Goal: Task Accomplishment & Management: Use online tool/utility

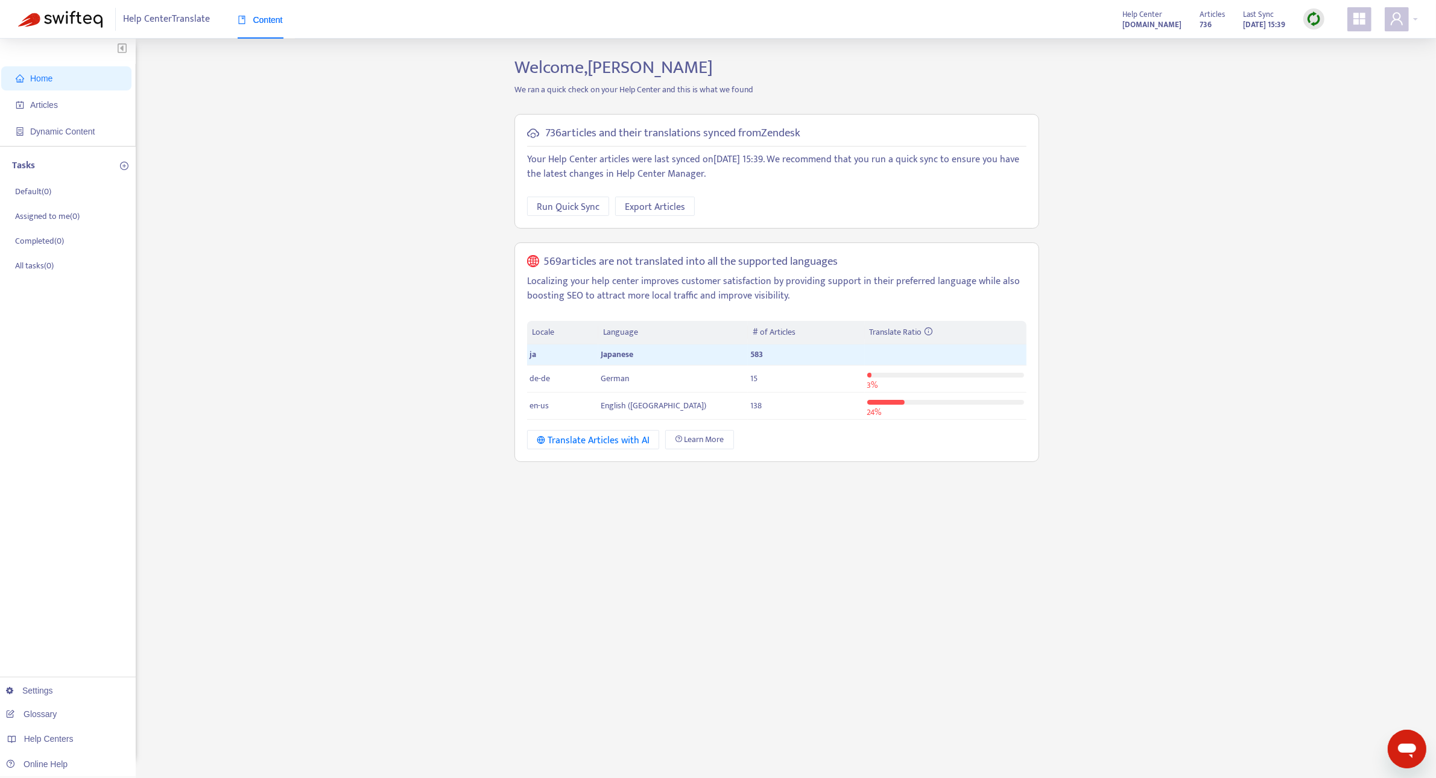
click at [1310, 26] on img at bounding box center [1314, 18] width 15 height 15
click at [1319, 60] on link "Full Sync" at bounding box center [1334, 63] width 43 height 14
click at [41, 107] on span "Articles" at bounding box center [44, 105] width 28 height 10
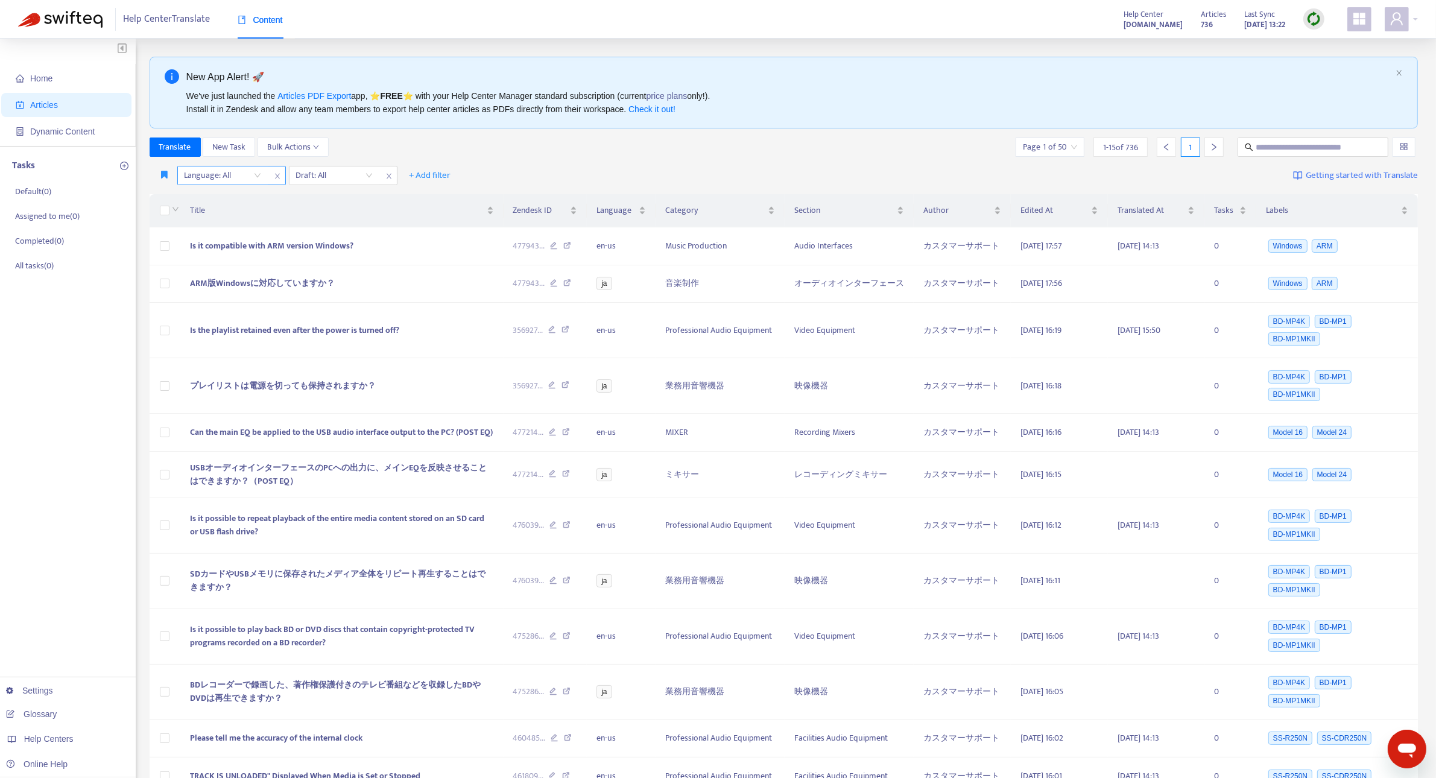
click at [255, 173] on div "Language: All" at bounding box center [223, 176] width 90 height 18
click at [217, 233] on div "ja" at bounding box center [292, 238] width 210 height 13
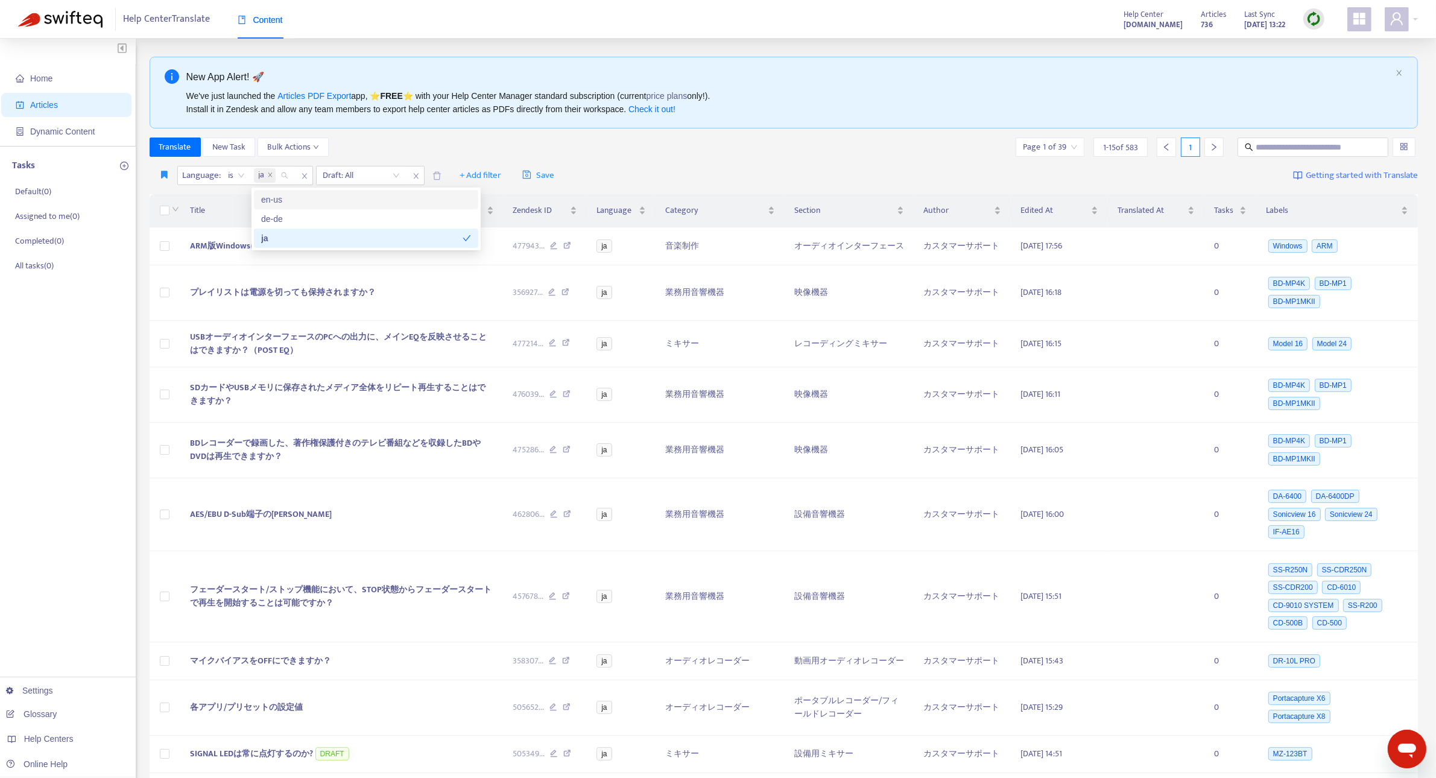
click at [314, 206] on div "en-us" at bounding box center [366, 199] width 210 height 13
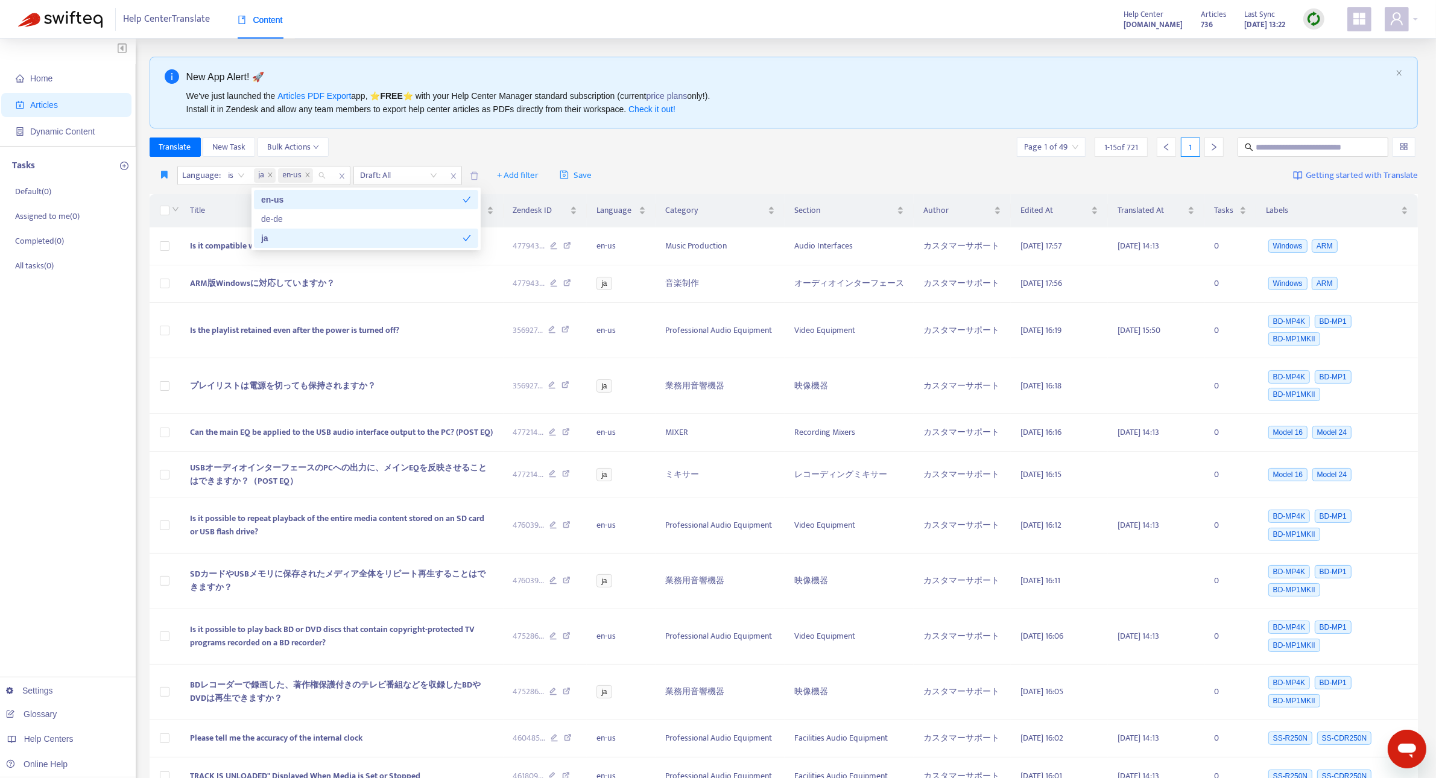
click at [463, 136] on div "New App Alert! 🚀 We've just launched the Articles PDF Export app, ⭐ FREE ⭐️ wit…" at bounding box center [784, 579] width 1269 height 1044
click at [426, 176] on input "search" at bounding box center [399, 176] width 77 height 18
click at [403, 219] on div "Yes" at bounding box center [469, 218] width 210 height 13
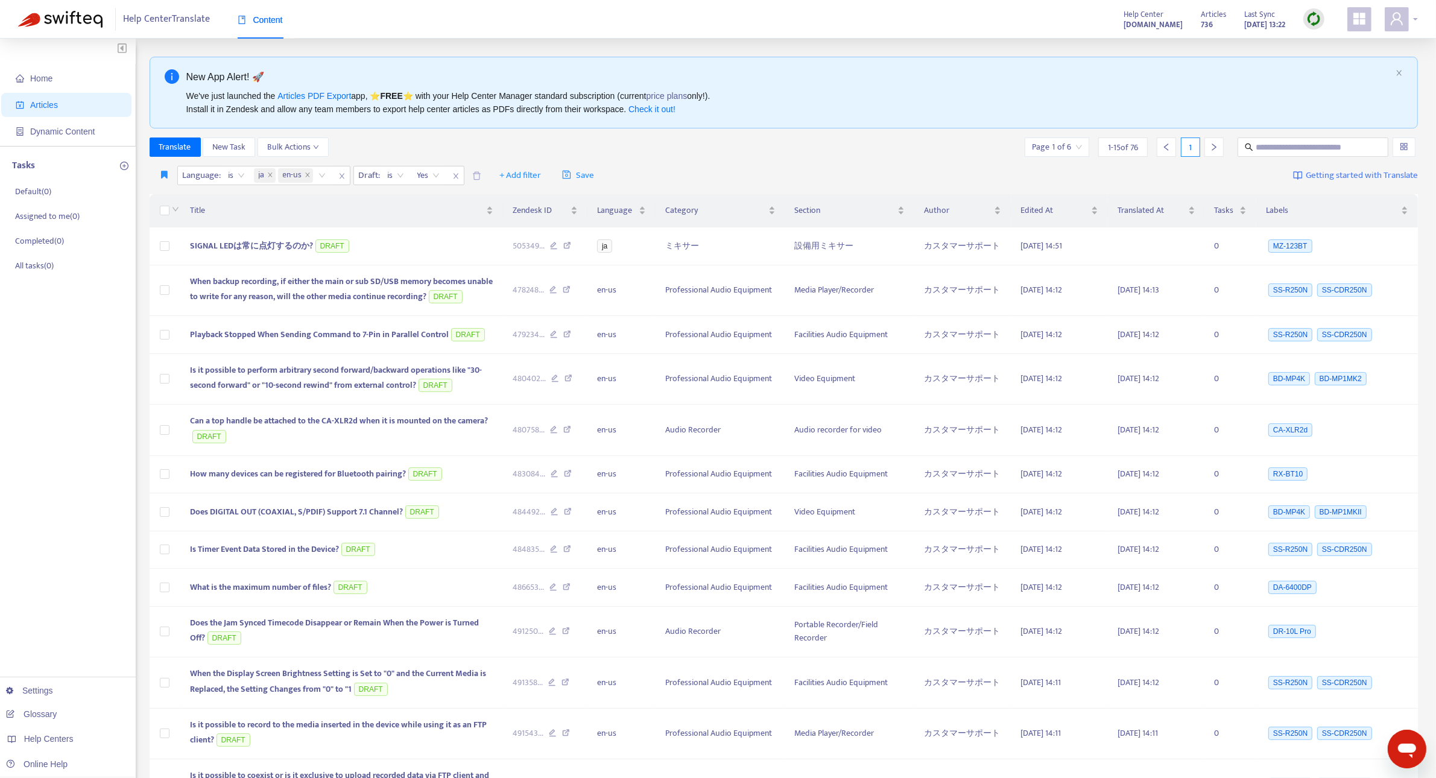
click at [1394, 16] on icon "user" at bounding box center [1397, 18] width 12 height 13
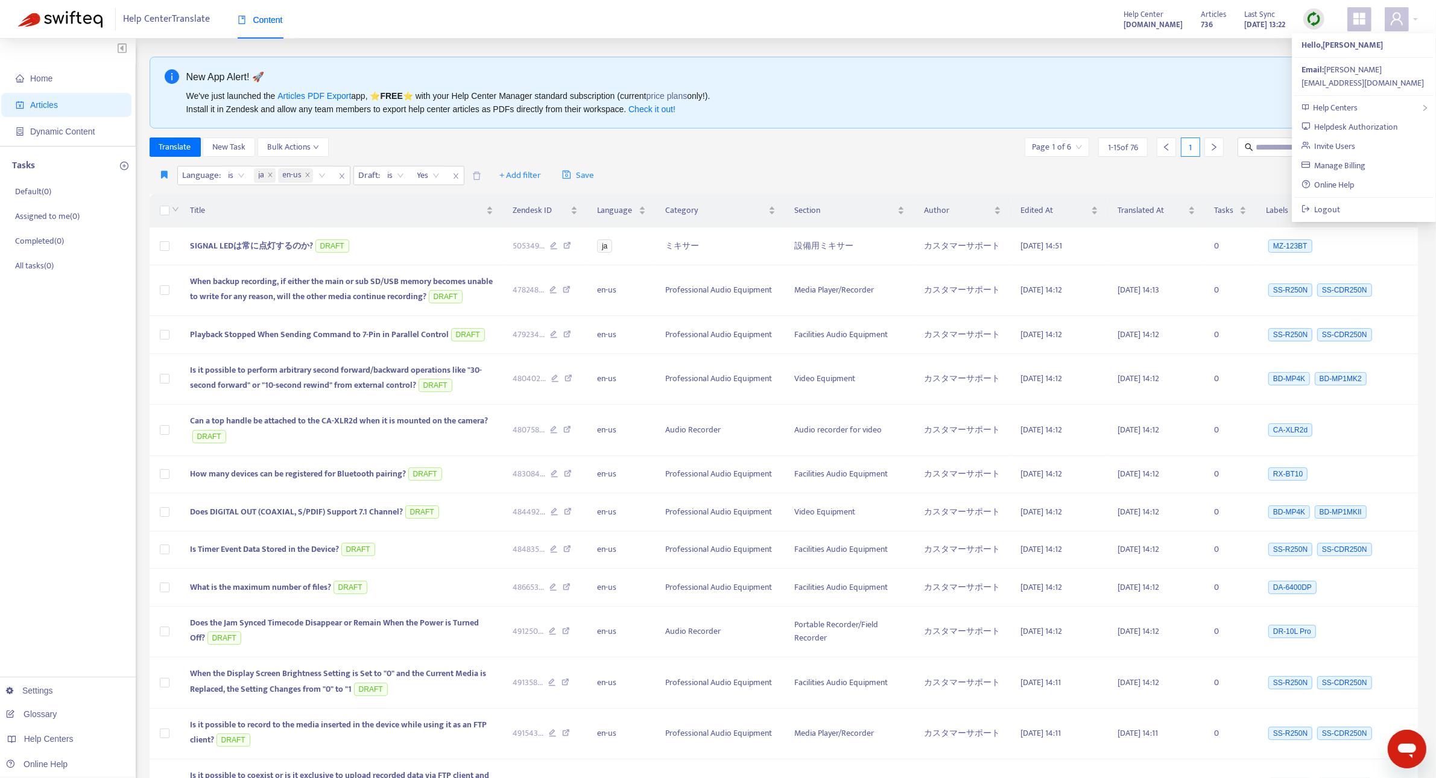
click at [1353, 19] on icon "appstore" at bounding box center [1360, 18] width 14 height 14
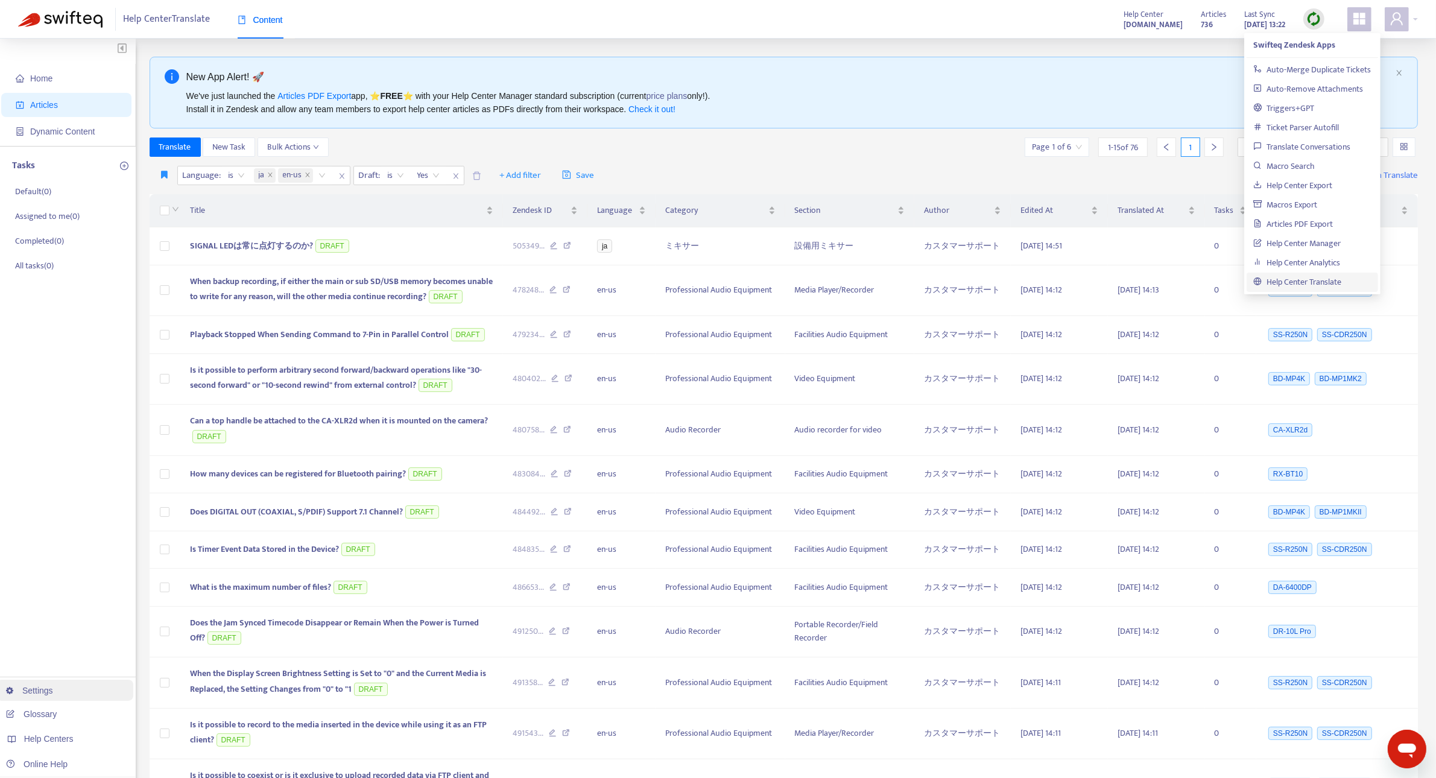
click at [50, 691] on link "Settings" at bounding box center [29, 691] width 47 height 10
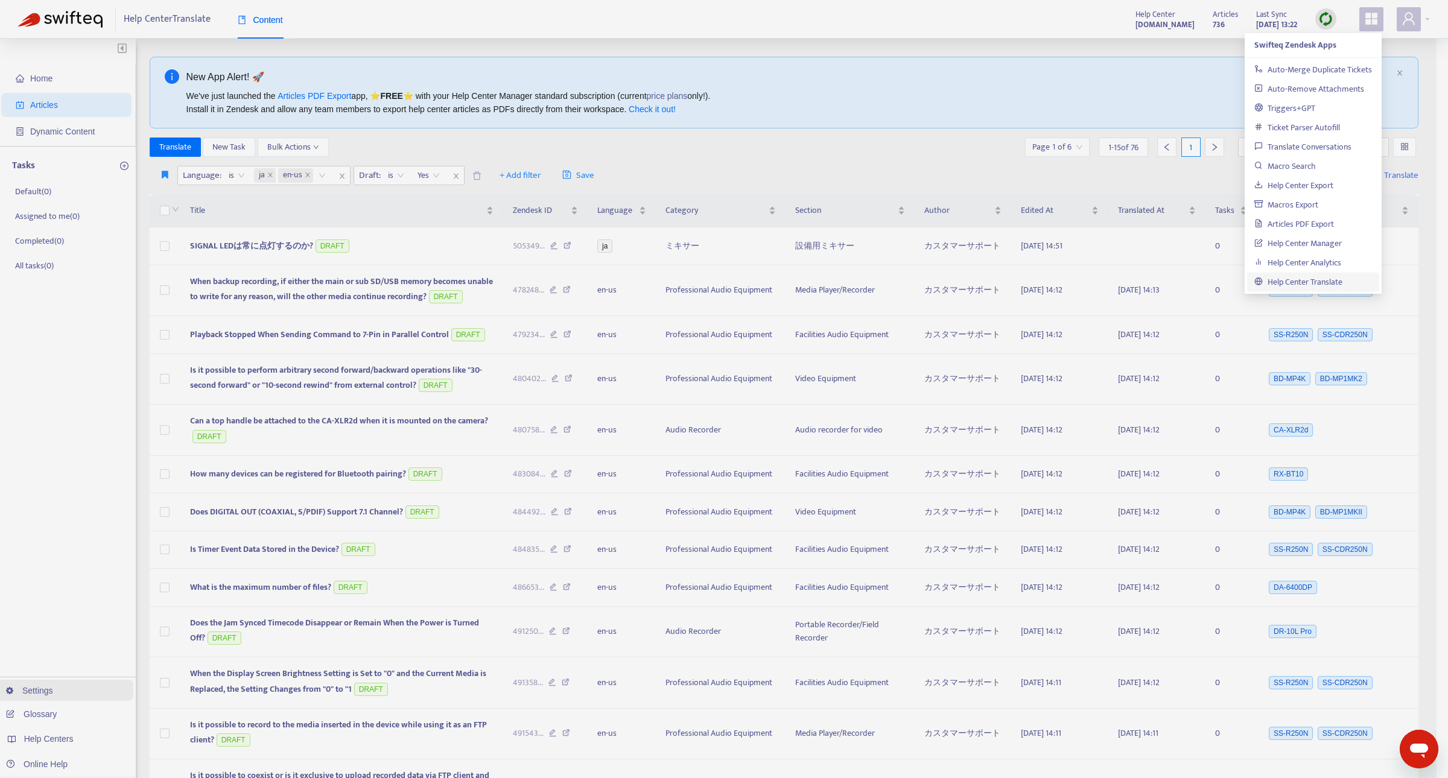
click at [50, 691] on div "Settings Help Centers Translation Settings Help Centers Auto-start syncing When…" at bounding box center [724, 389] width 1448 height 778
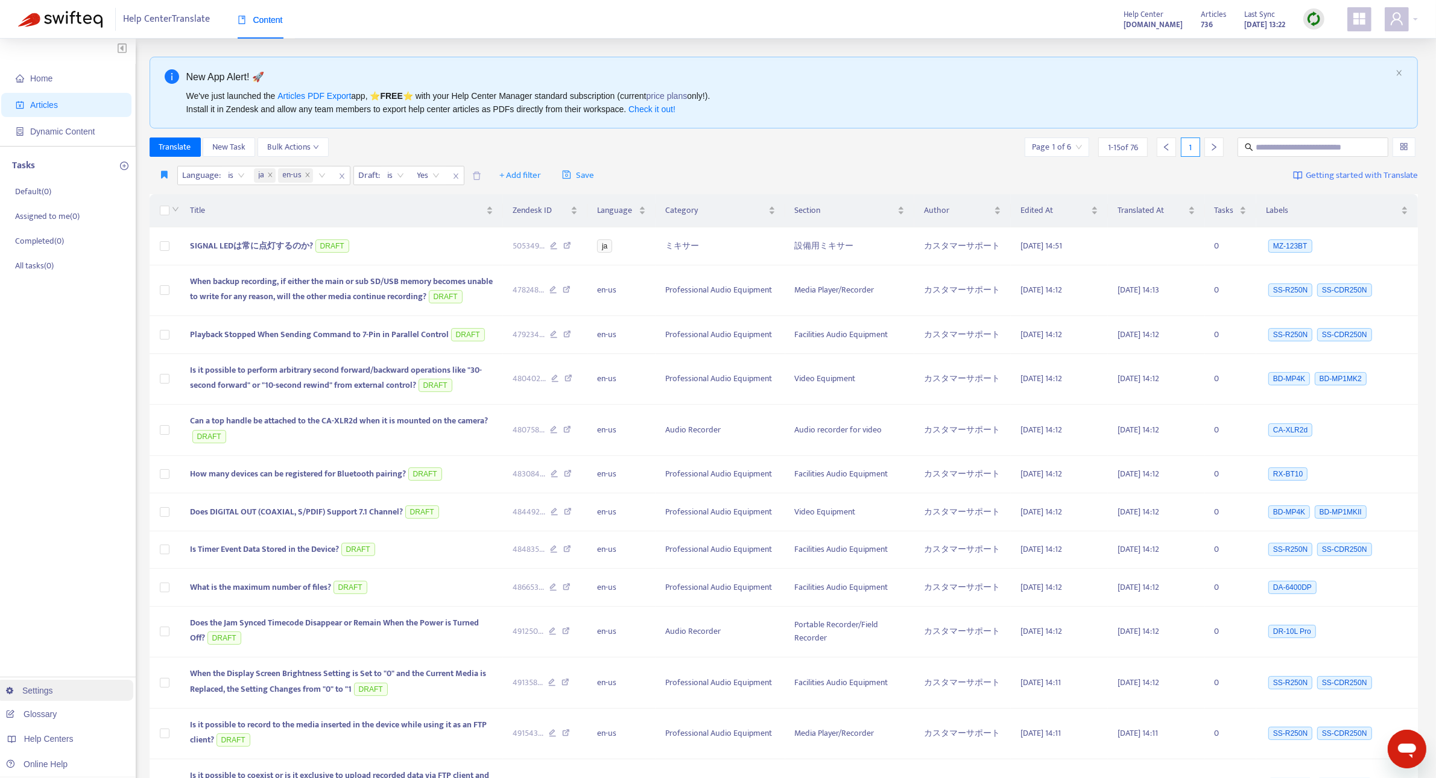
click at [50, 691] on link "Settings" at bounding box center [29, 691] width 47 height 10
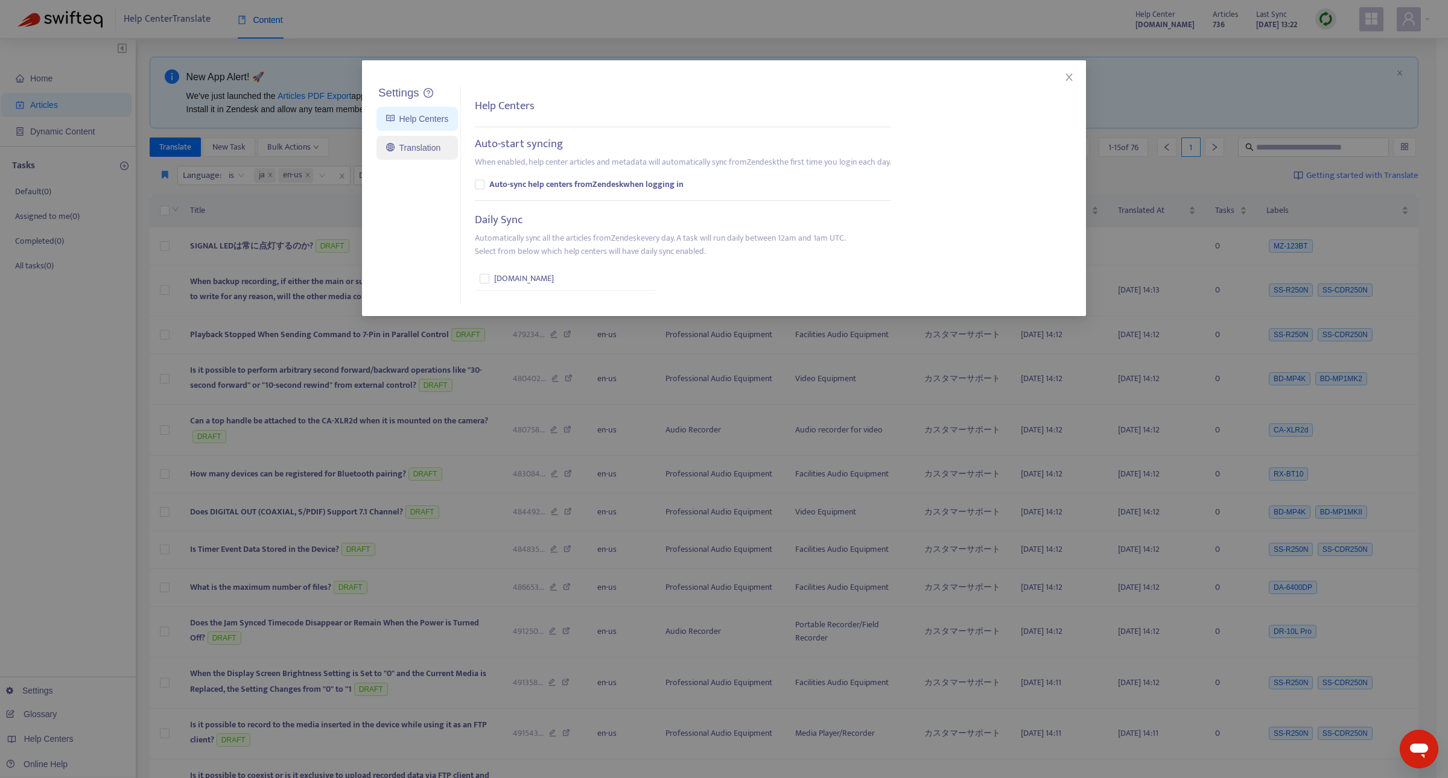
click at [410, 148] on link "Translation" at bounding box center [413, 148] width 54 height 10
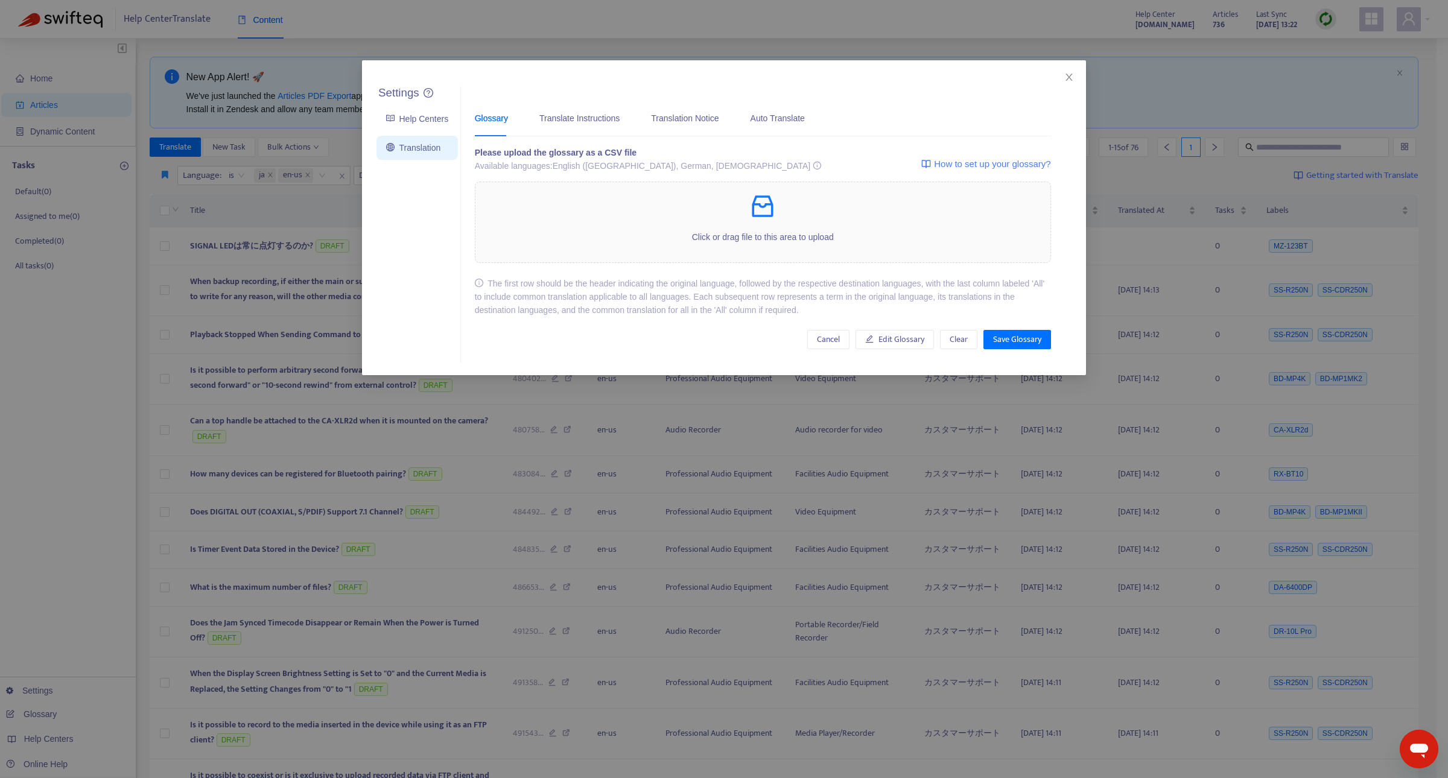
click at [41, 709] on div "Settings Help Centers Translation Settings Glossary Translate Instructions Tran…" at bounding box center [724, 389] width 1448 height 778
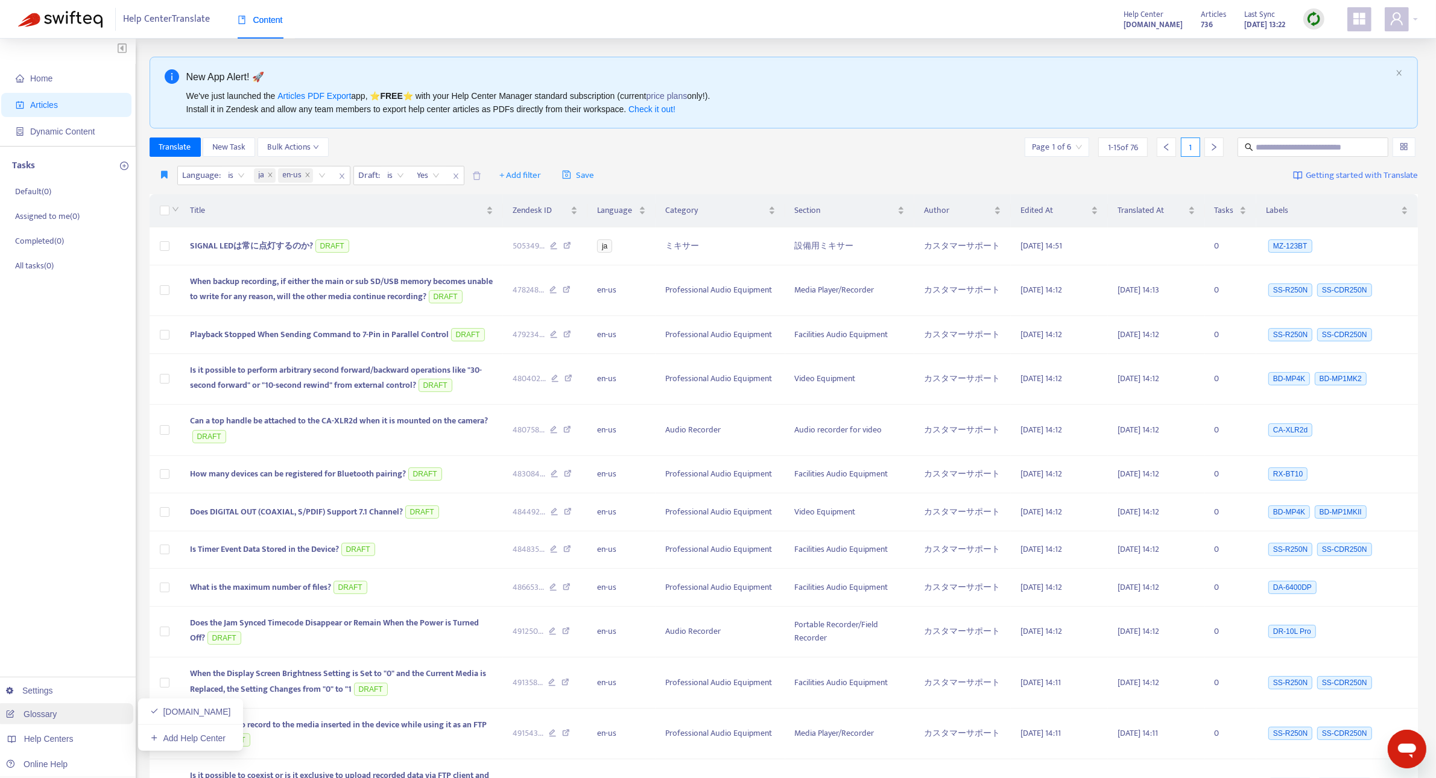
click at [51, 719] on link "Glossary" at bounding box center [31, 714] width 51 height 10
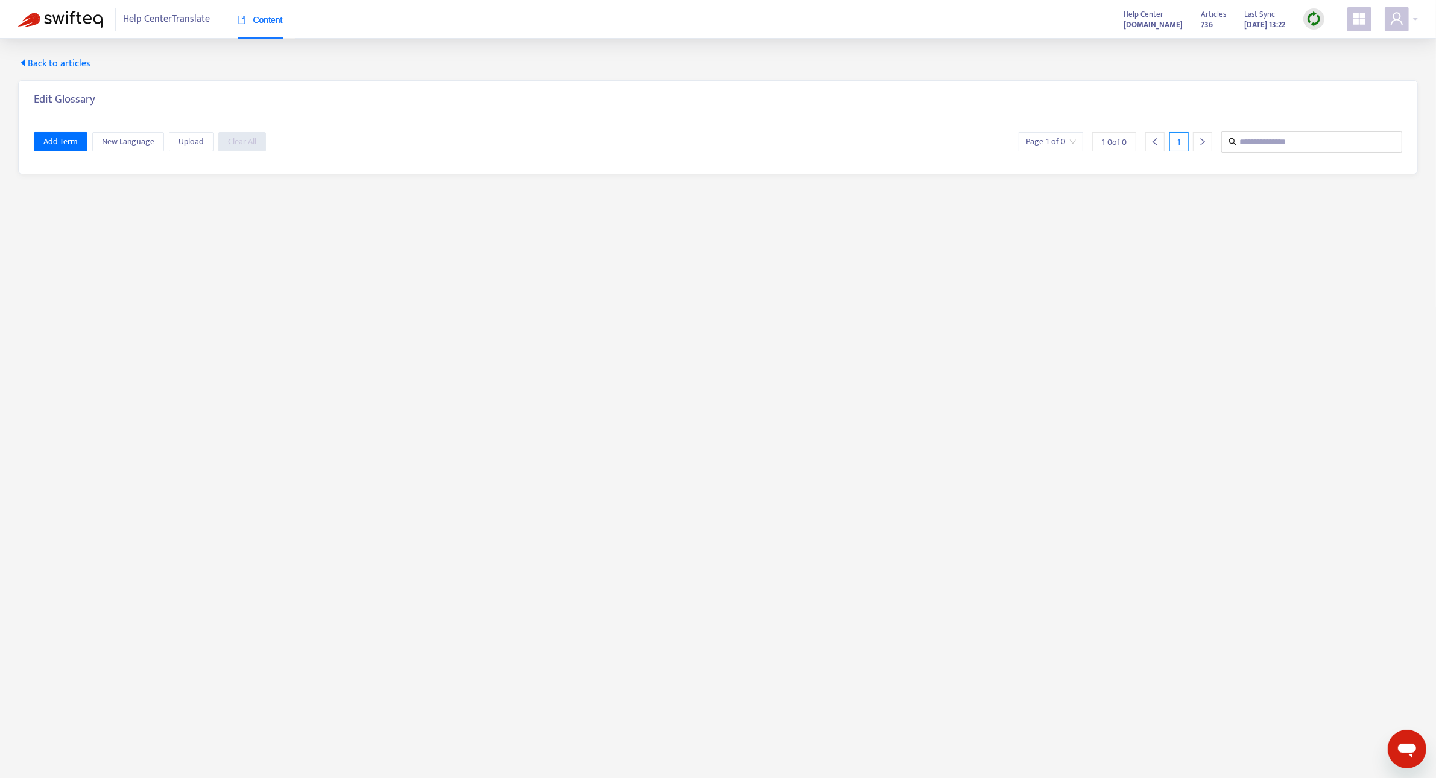
click at [59, 64] on span "Back to articles" at bounding box center [54, 64] width 72 height 14
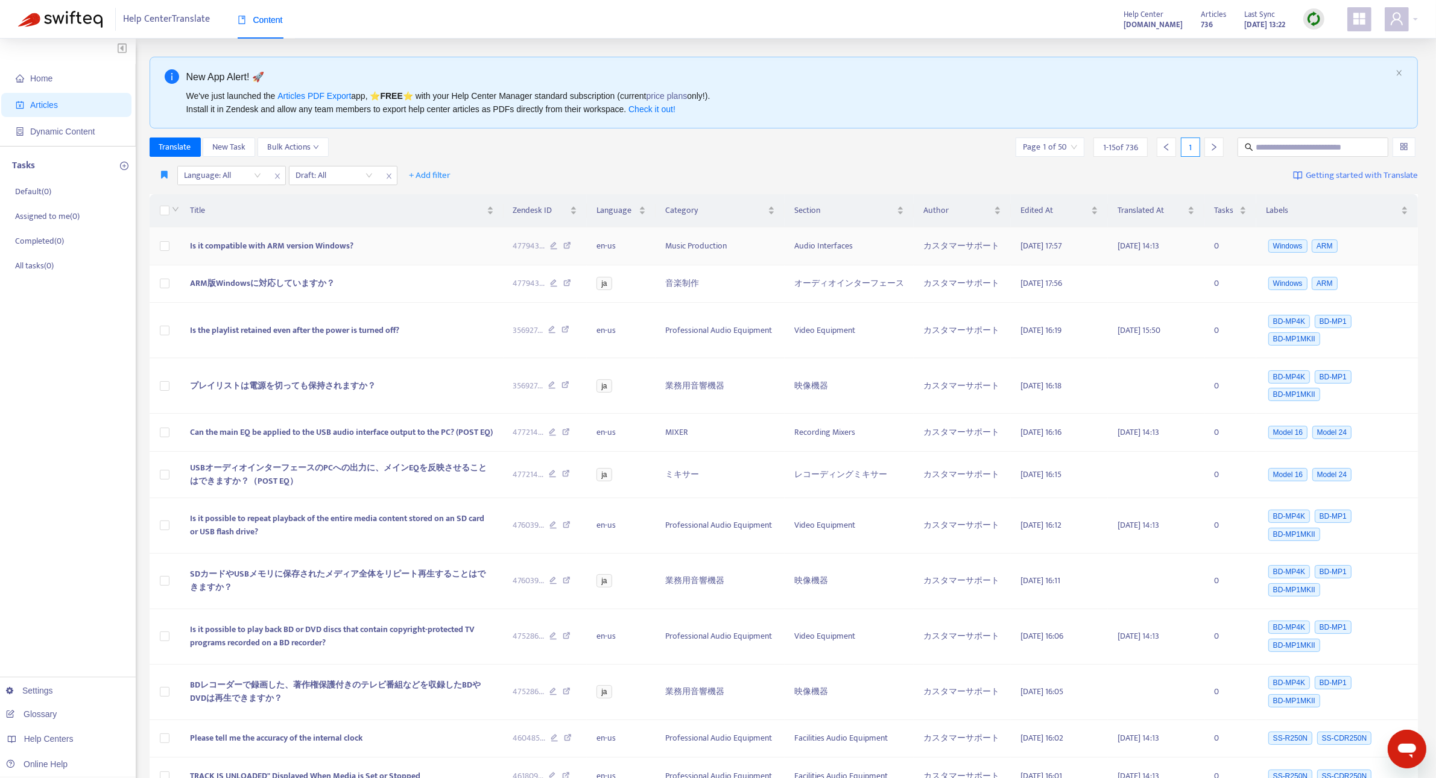
click at [170, 248] on td at bounding box center [165, 246] width 31 height 38
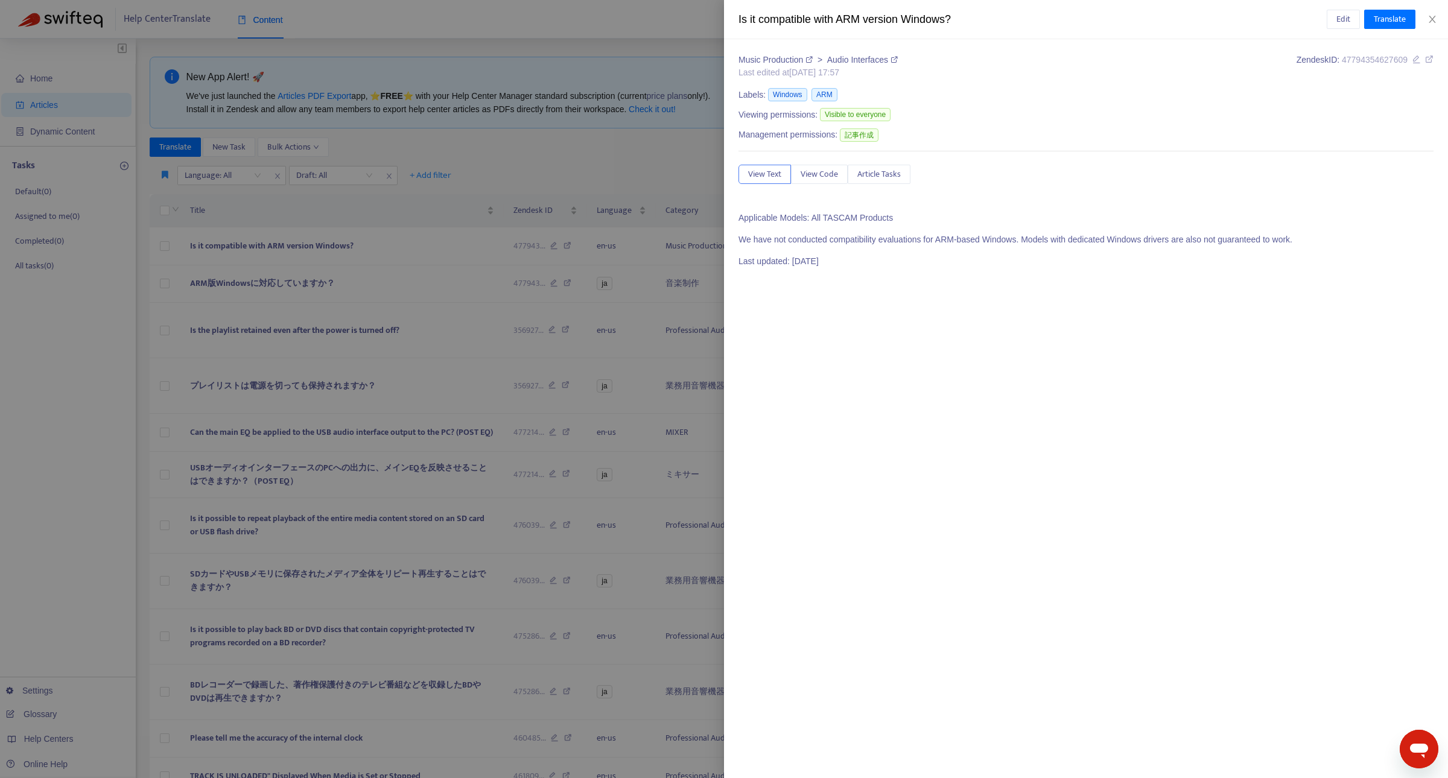
click at [163, 248] on div at bounding box center [724, 389] width 1448 height 778
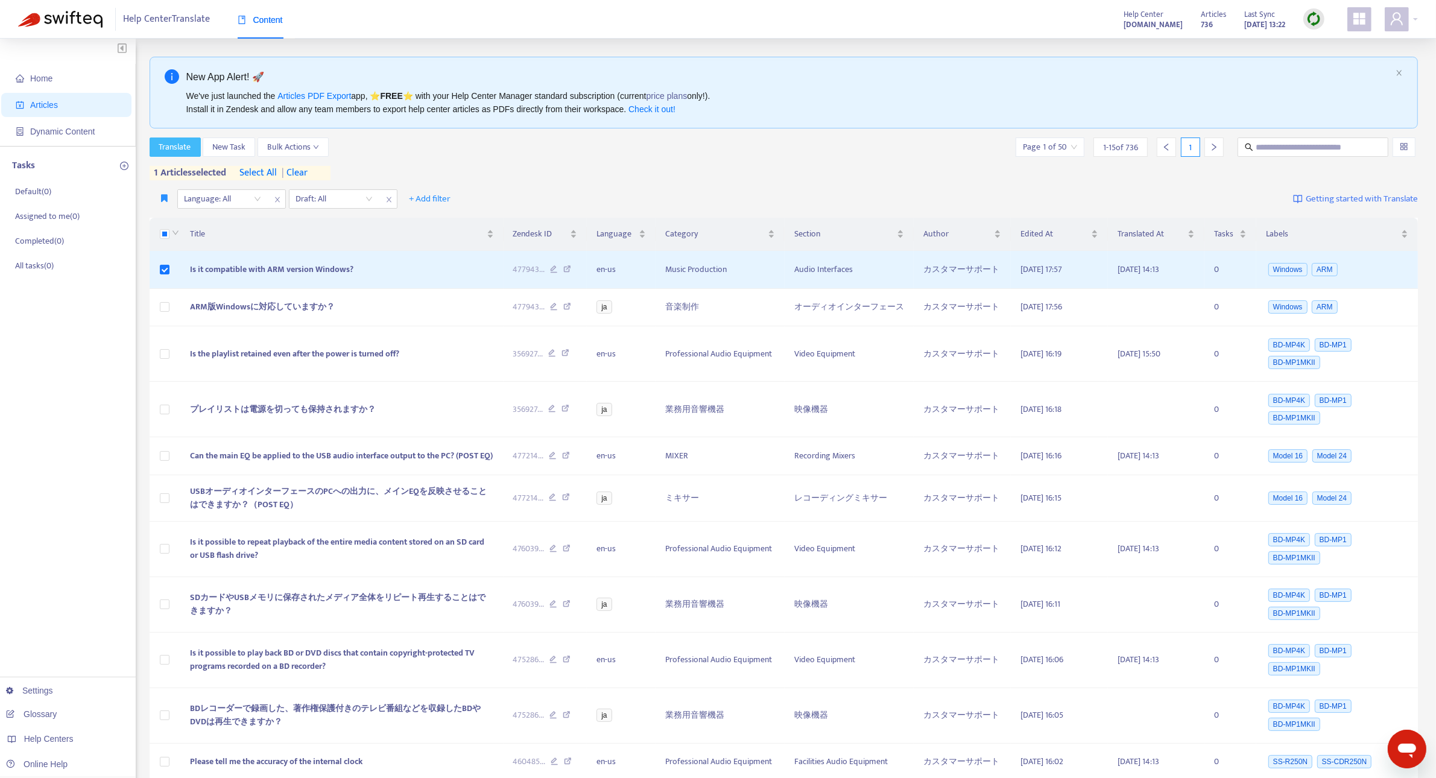
click at [170, 141] on span "Translate" at bounding box center [175, 147] width 32 height 13
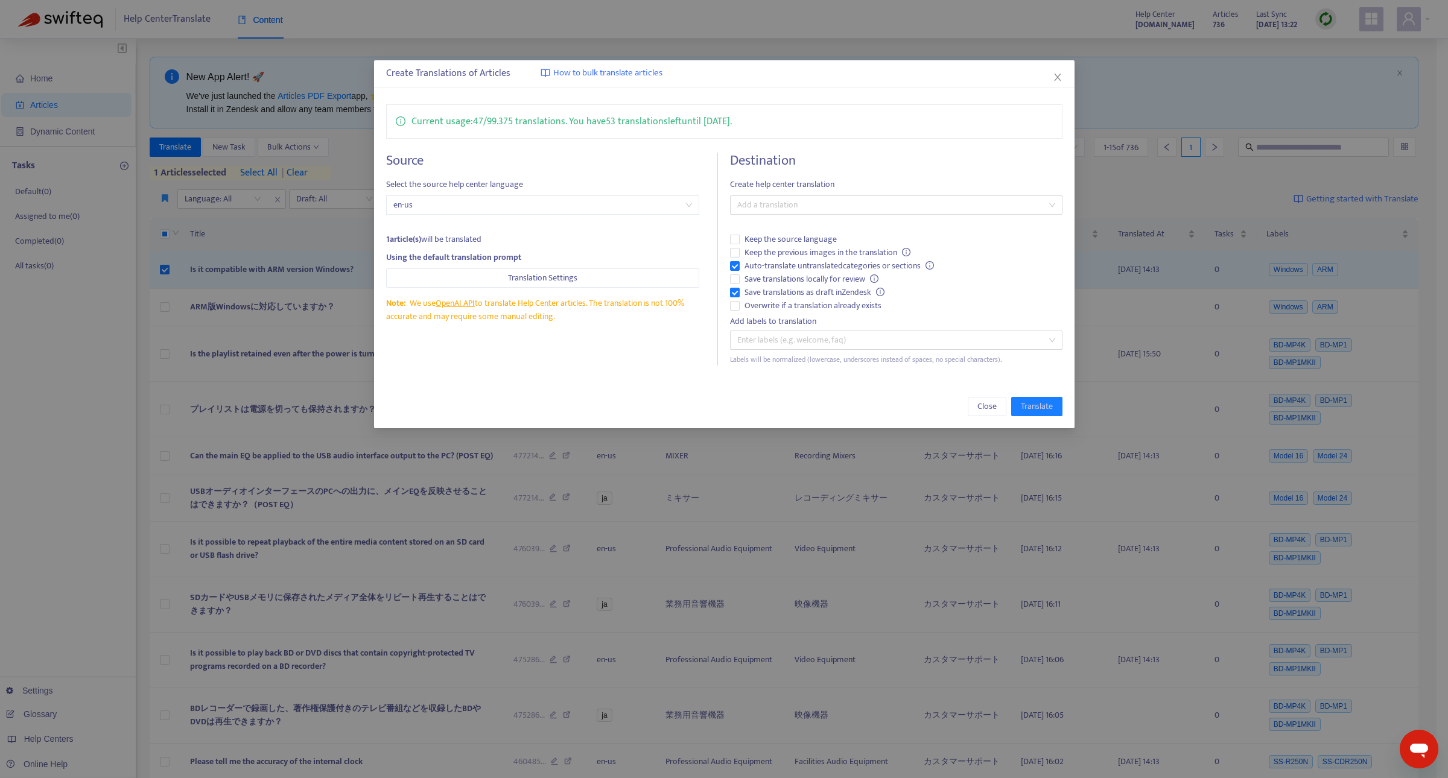
click at [1065, 79] on div "Create Translations of Articles How to bulk translate articles" at bounding box center [724, 73] width 700 height 27
click at [982, 408] on span "Close" at bounding box center [986, 406] width 19 height 13
